Goal: Navigation & Orientation: Find specific page/section

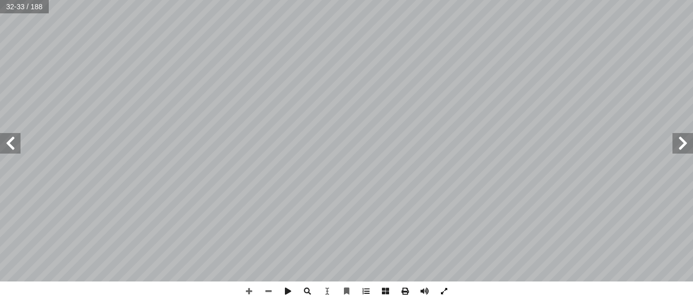
click at [448, 284] on span at bounding box center [444, 291] width 20 height 20
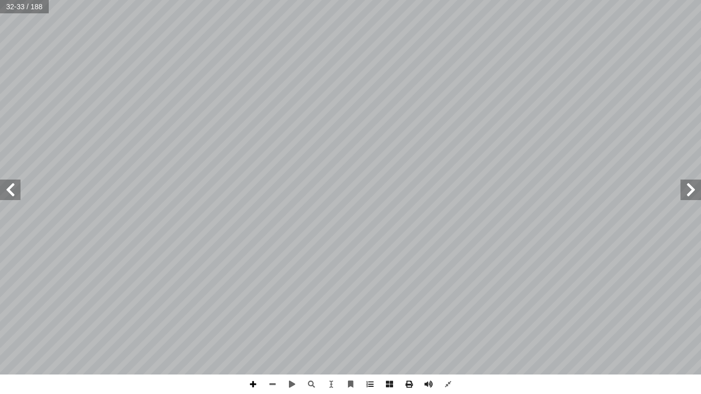
click at [254, 300] on span at bounding box center [253, 385] width 20 height 20
click at [251, 300] on span at bounding box center [253, 385] width 20 height 20
click at [447, 300] on span at bounding box center [448, 385] width 20 height 20
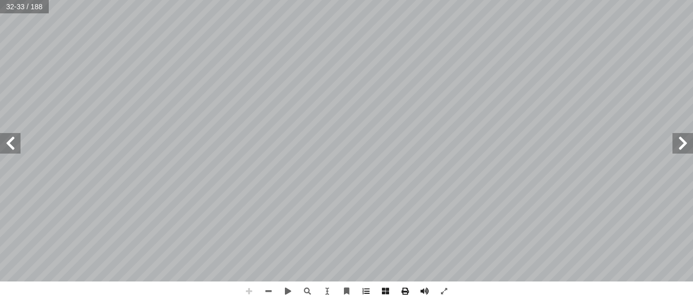
click at [247, 291] on span at bounding box center [249, 291] width 20 height 20
click at [442, 287] on span at bounding box center [444, 291] width 20 height 20
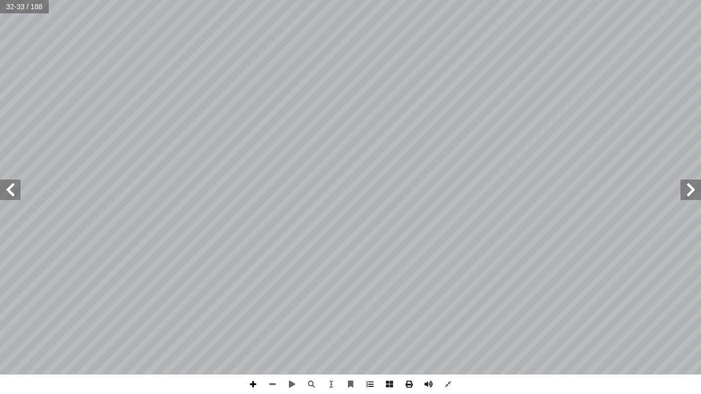
click at [252, 300] on span at bounding box center [253, 385] width 20 height 20
click at [251, 300] on span at bounding box center [253, 385] width 20 height 20
click at [447, 300] on span at bounding box center [448, 385] width 20 height 20
